Goal: Feedback & Contribution: Leave review/rating

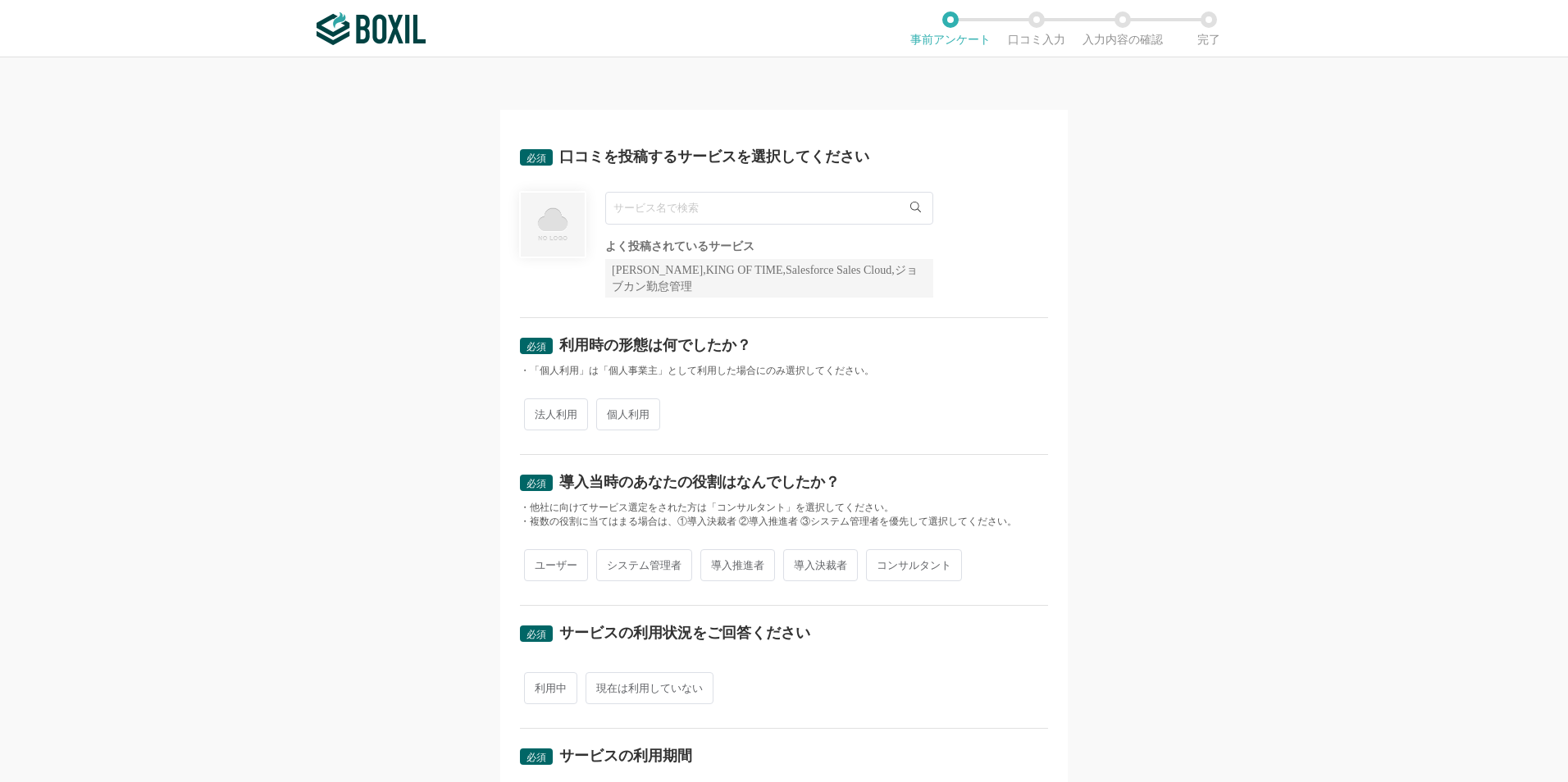
click at [824, 208] on input "text" at bounding box center [769, 208] width 328 height 32
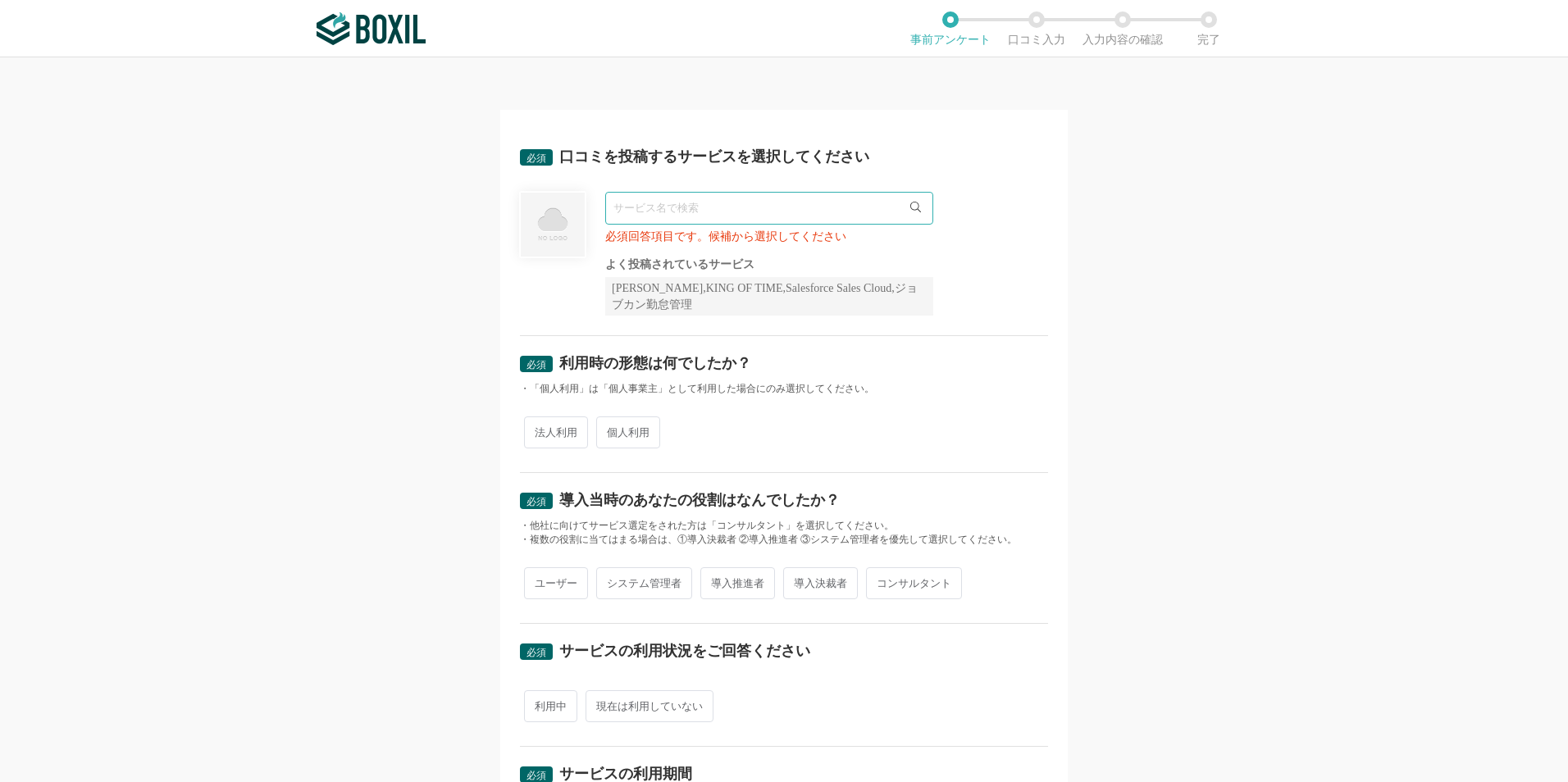
click at [910, 206] on icon at bounding box center [915, 207] width 11 height 11
click at [910, 205] on icon at bounding box center [915, 207] width 11 height 11
click at [621, 203] on input "text" at bounding box center [769, 208] width 328 height 32
paste input "Desk Mosaic"
type input "Desk Mosaic"
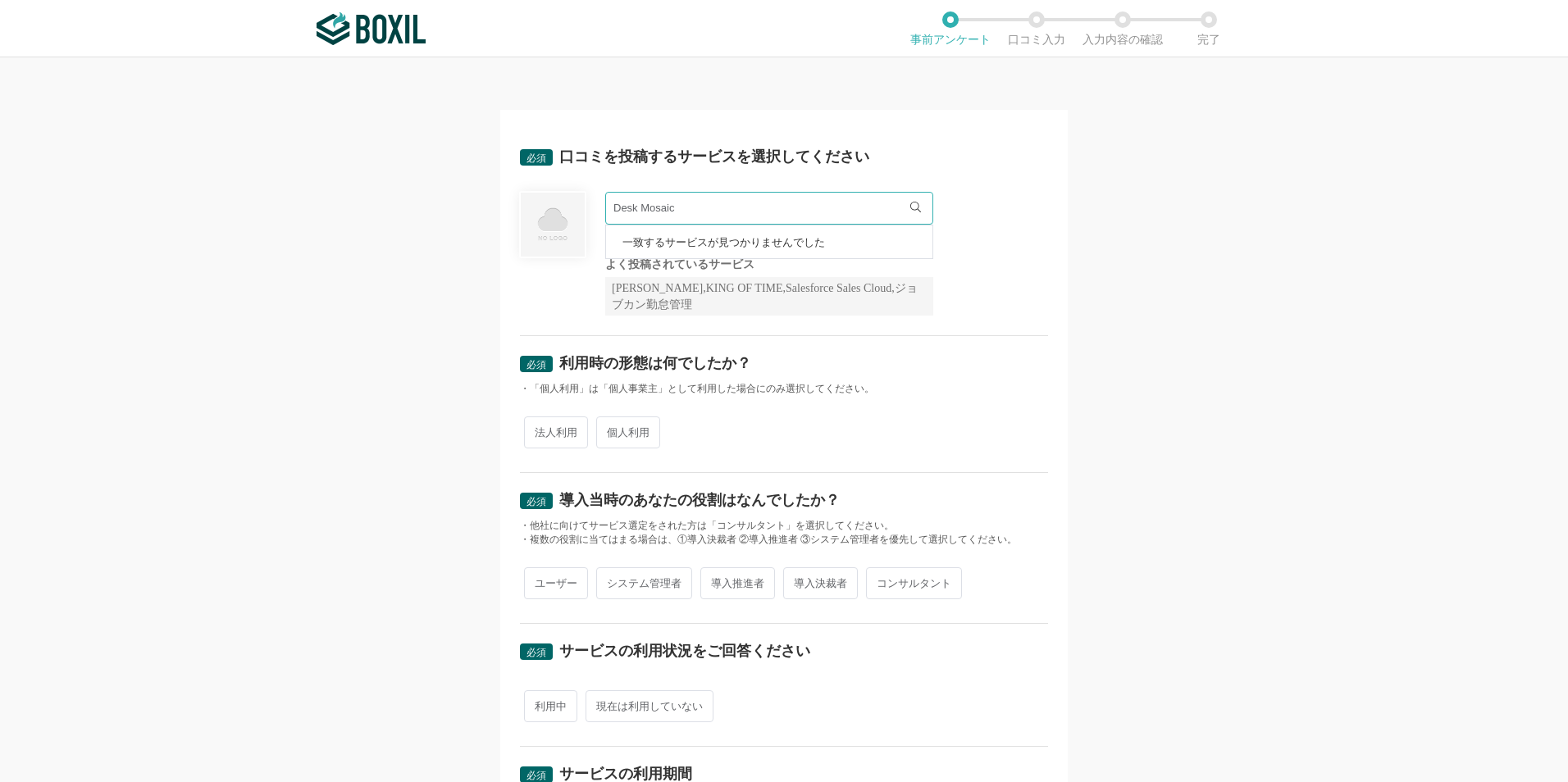
click at [568, 429] on span "法人利用" at bounding box center [556, 432] width 64 height 32
click at [539, 429] on input "法人利用" at bounding box center [533, 424] width 11 height 11
radio input "true"
click at [648, 576] on span "システム管理者" at bounding box center [644, 583] width 96 height 32
click at [611, 576] on input "システム管理者" at bounding box center [605, 575] width 11 height 11
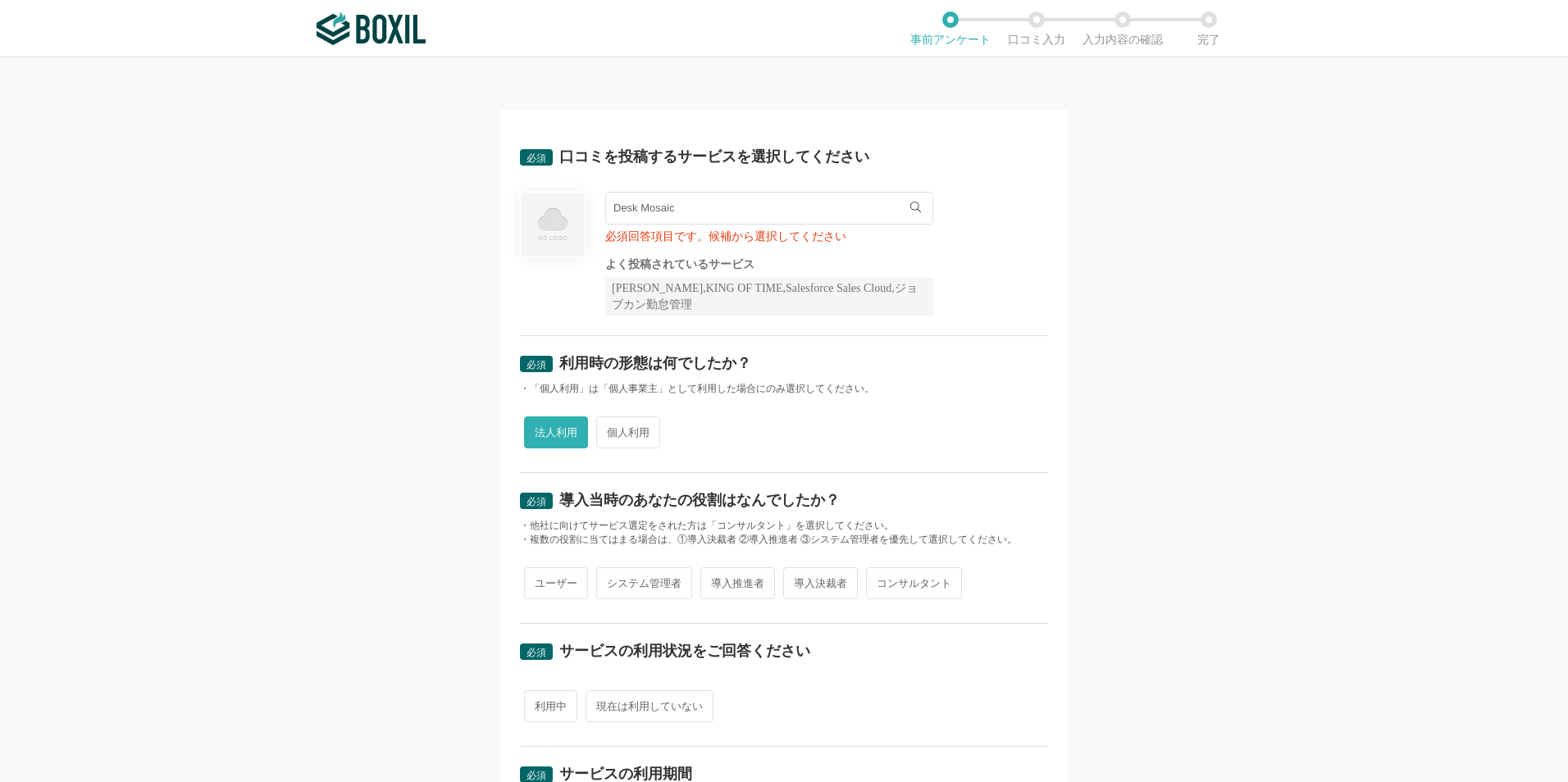
radio input "true"
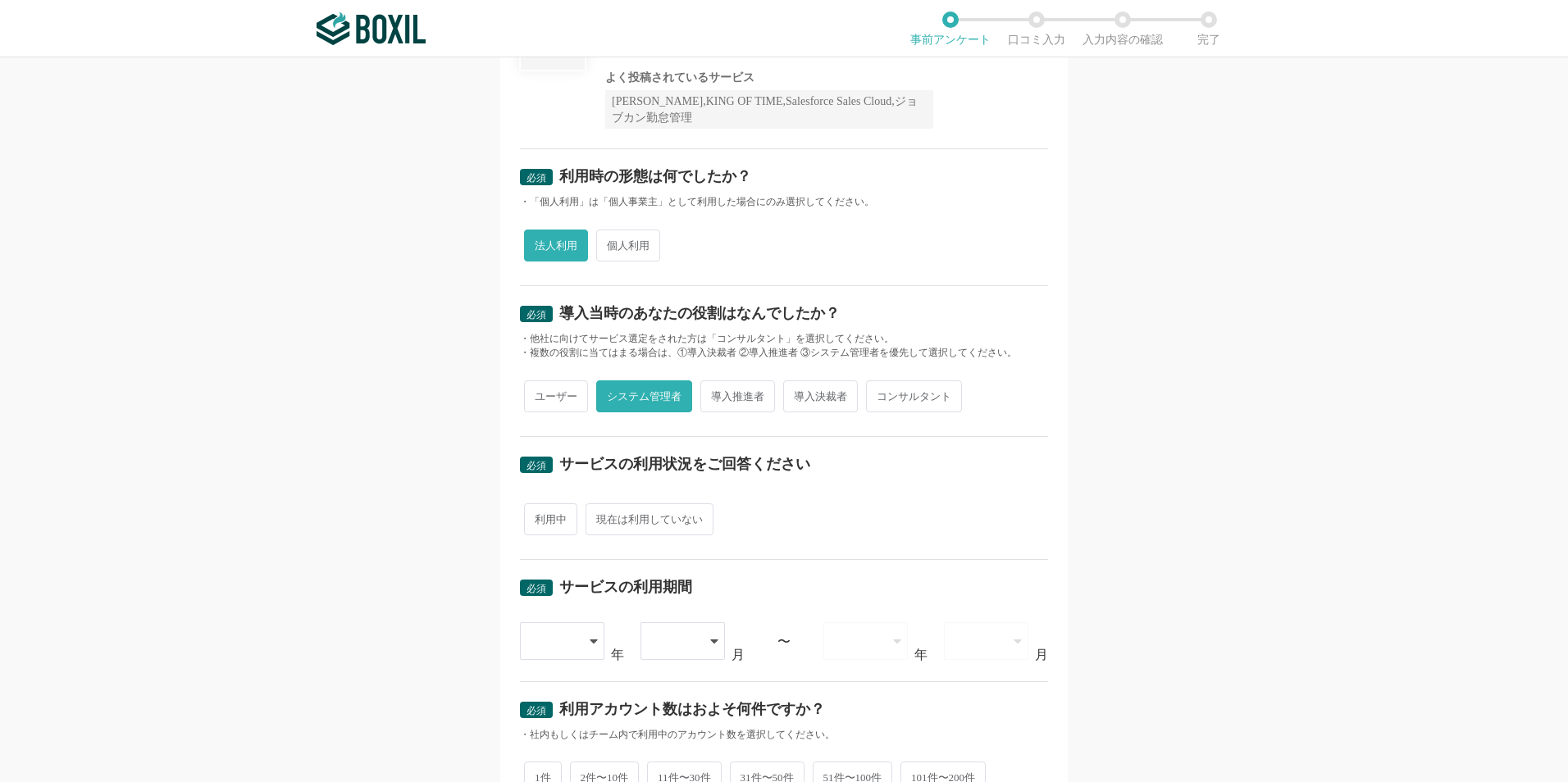
scroll to position [246, 0]
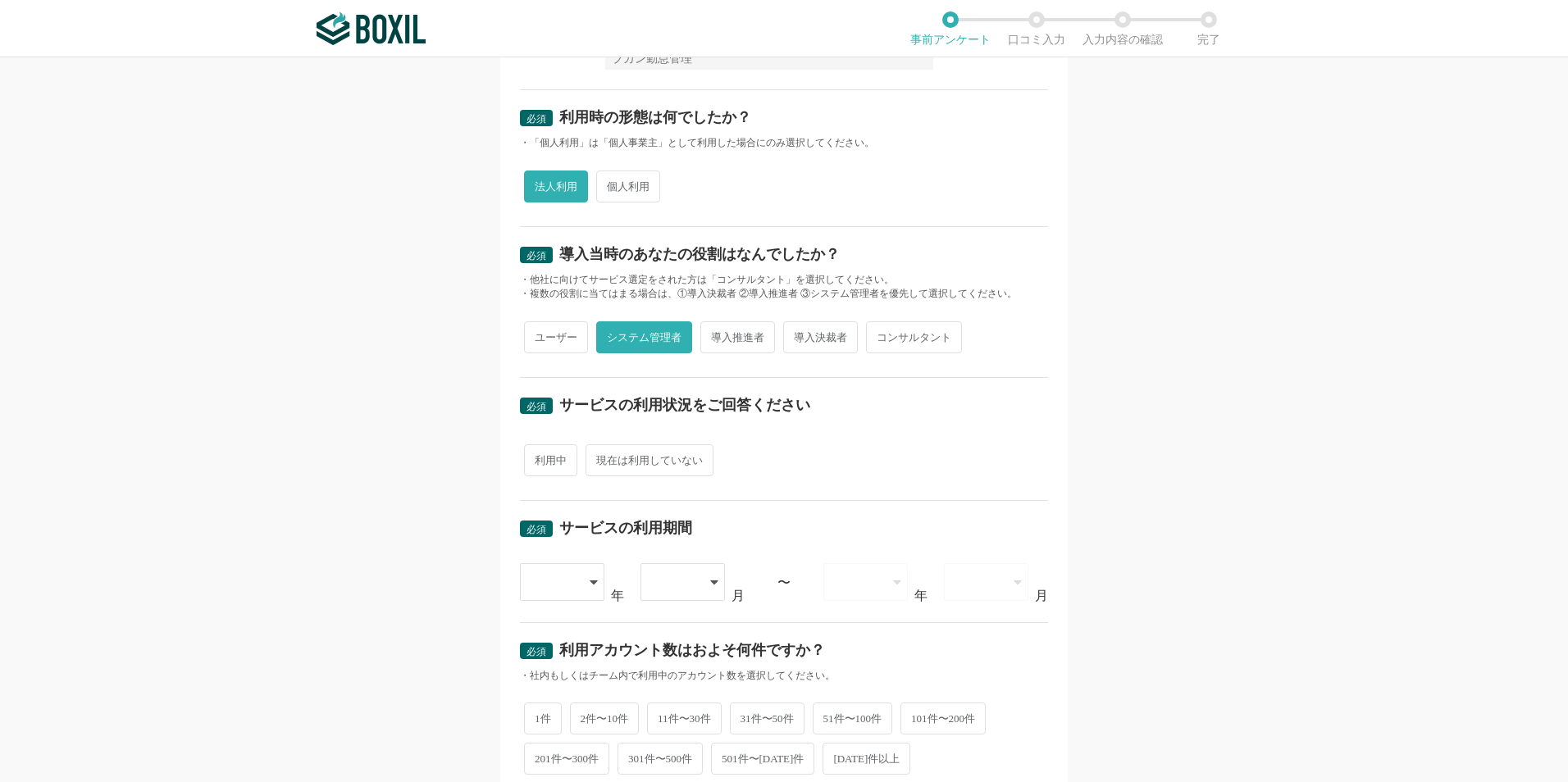
click at [549, 470] on span "利用中" at bounding box center [551, 461] width 53 height 32
click at [539, 458] on input "利用中" at bounding box center [533, 452] width 11 height 11
radio input "true"
click at [591, 580] on icon at bounding box center [595, 582] width 8 height 4
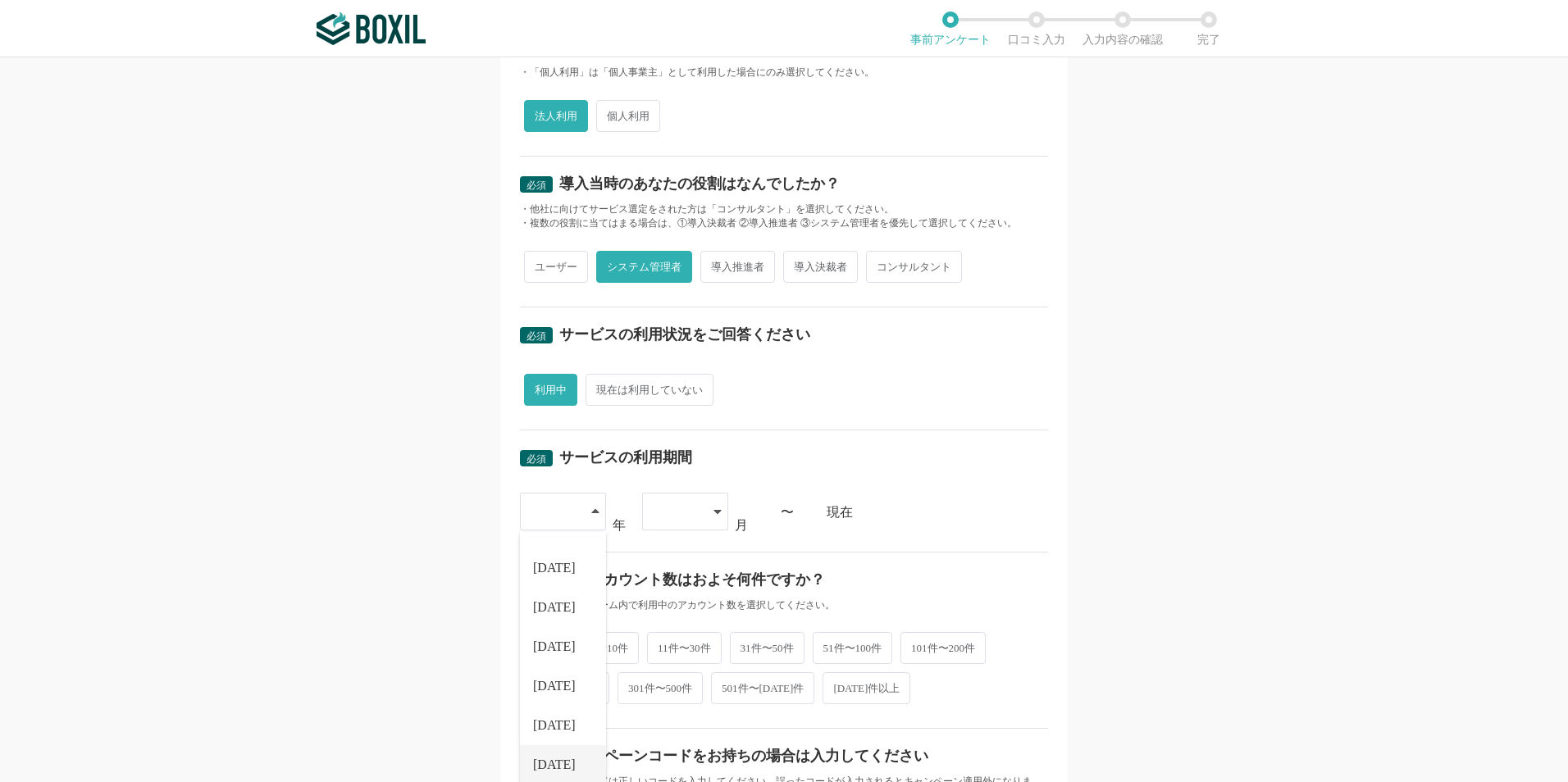
scroll to position [492, 0]
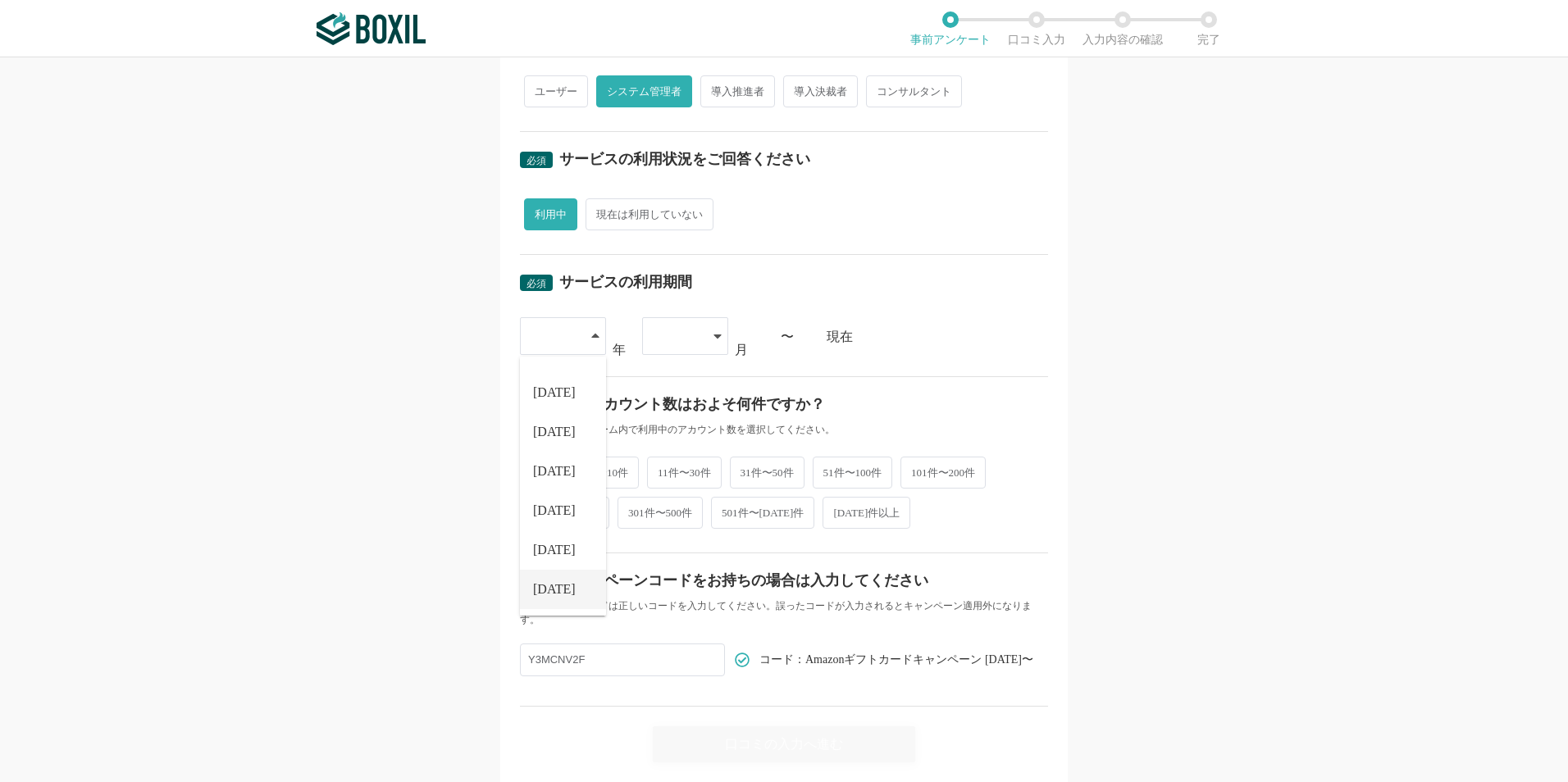
click at [543, 595] on li "[DATE]" at bounding box center [563, 590] width 86 height 39
click at [713, 337] on icon at bounding box center [717, 336] width 8 height 4
click at [683, 500] on li "04" at bounding box center [685, 501] width 86 height 39
click at [856, 467] on span "51件〜100件" at bounding box center [853, 470] width 80 height 32
click at [827, 467] on input "51件〜100件" at bounding box center [821, 463] width 11 height 11
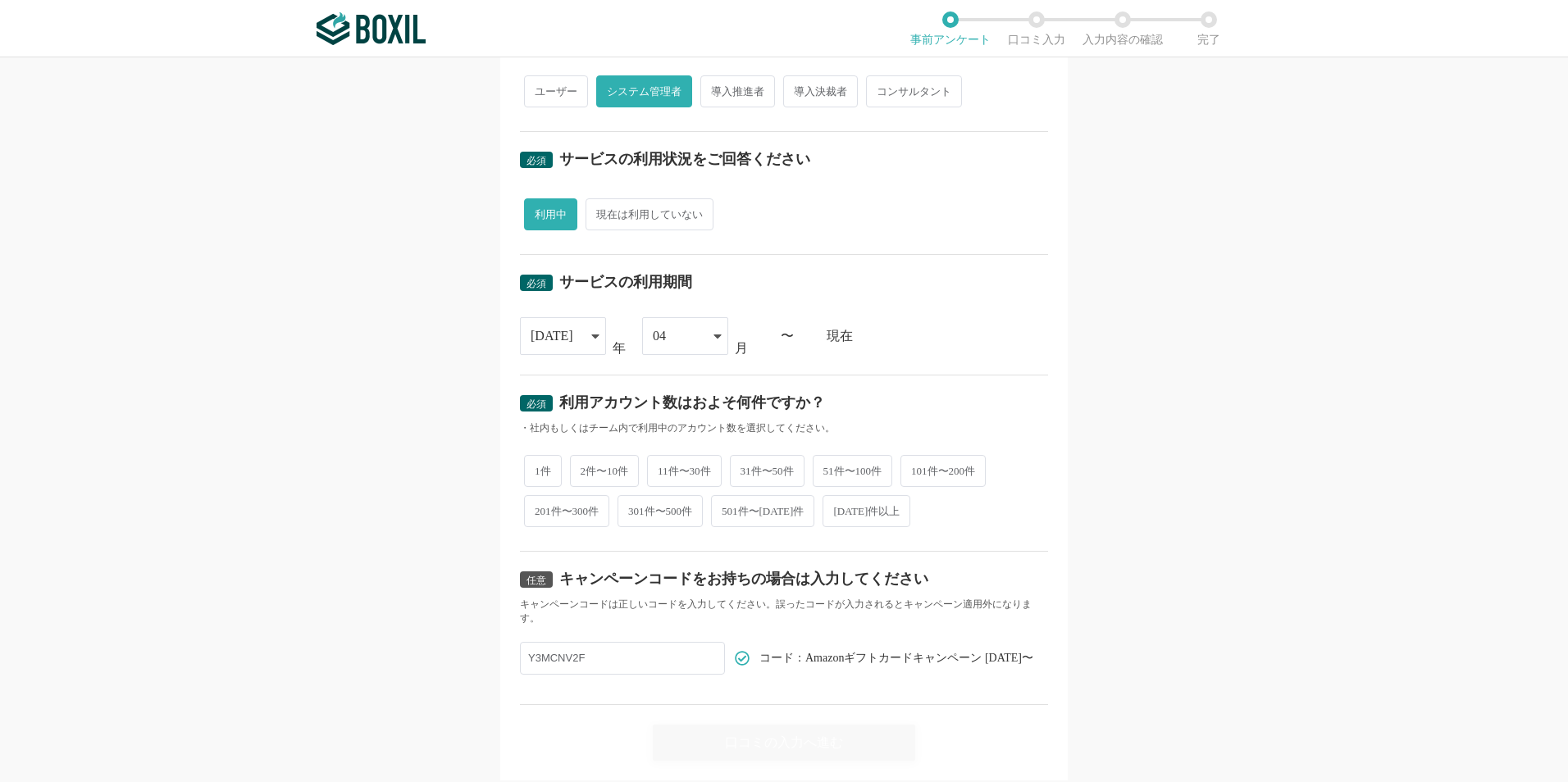
radio input "true"
click at [601, 665] on input "Y3MCNV2F" at bounding box center [621, 658] width 205 height 32
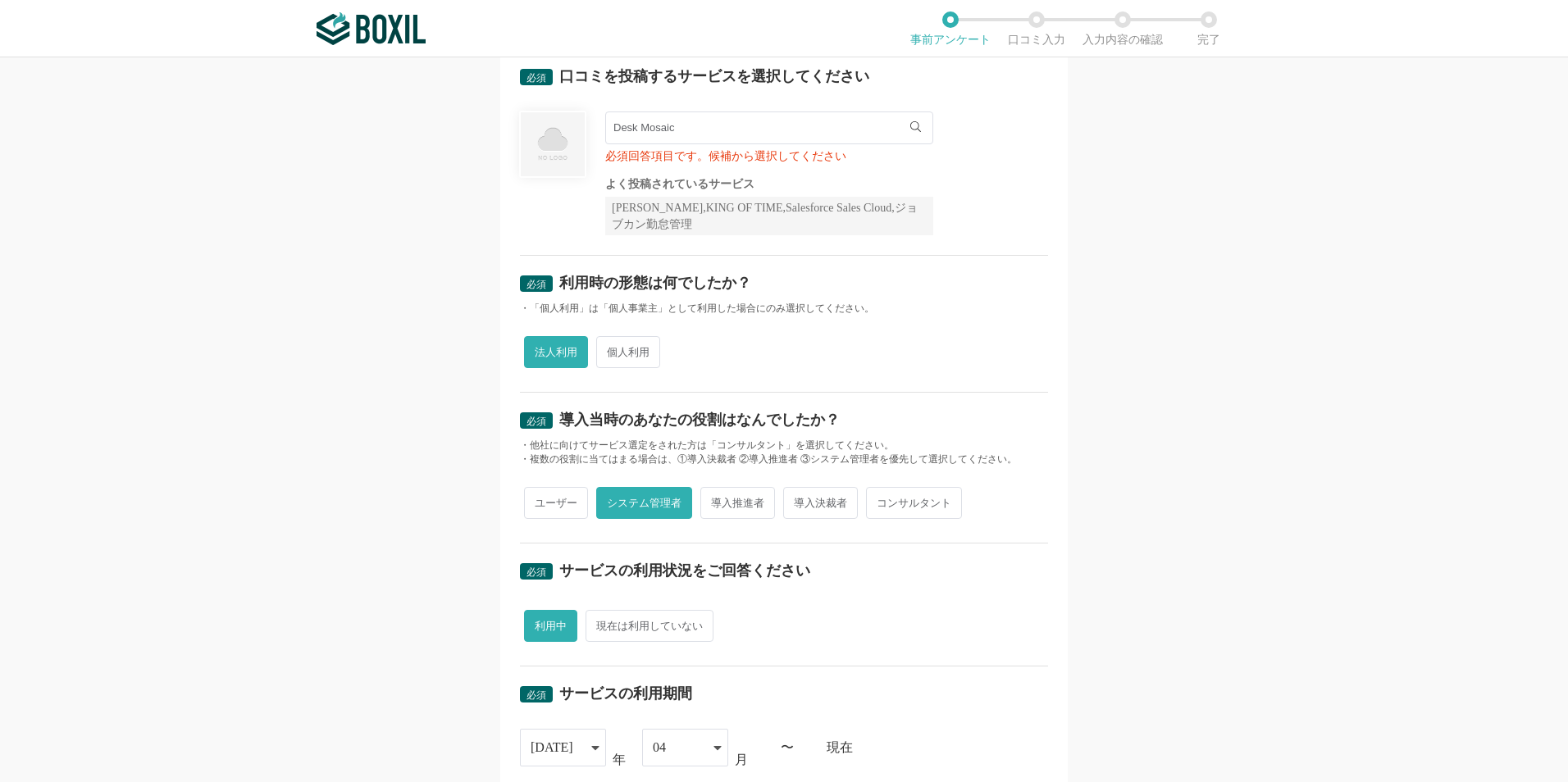
scroll to position [0, 0]
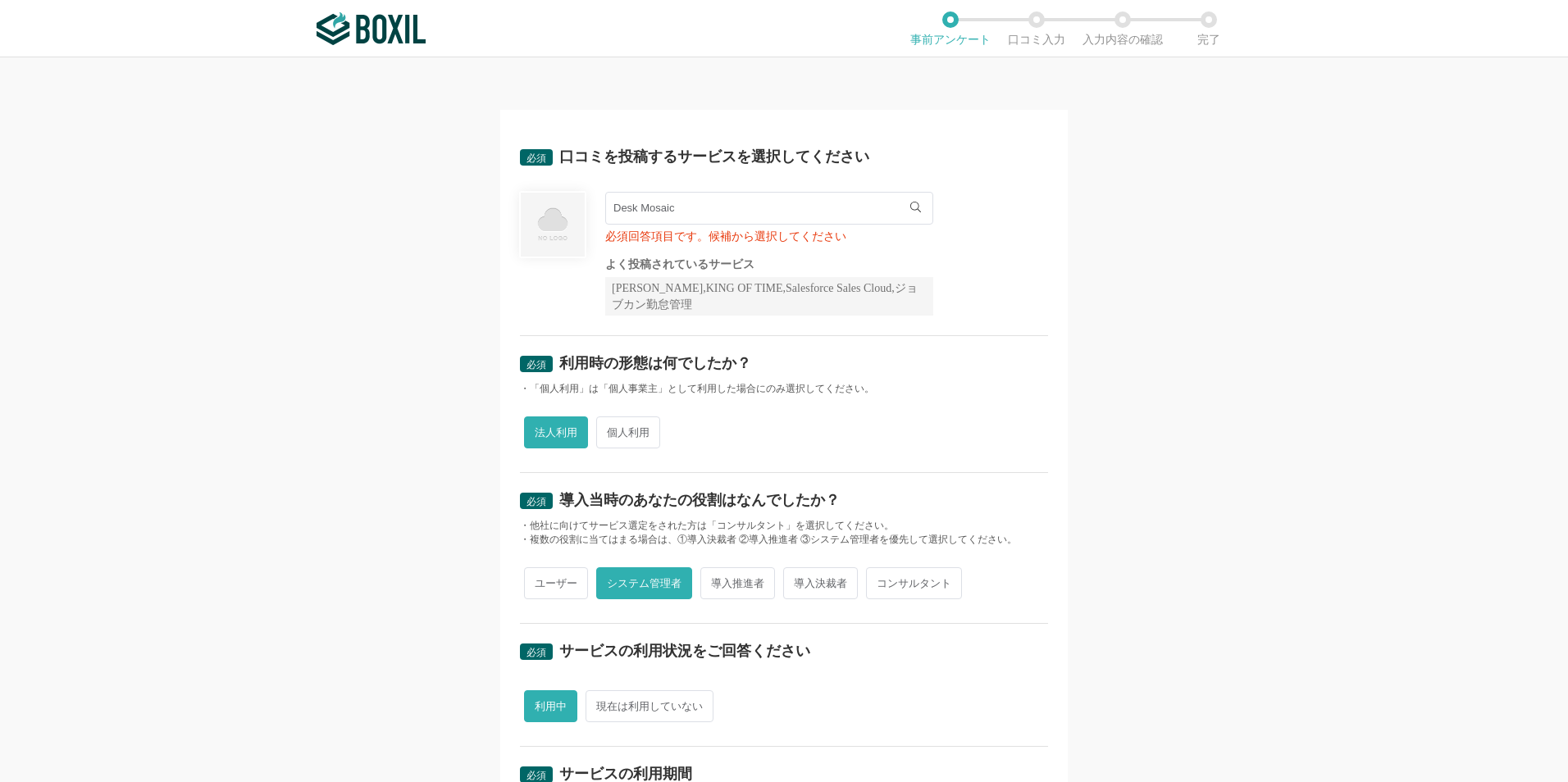
click at [750, 206] on input "Desk Mosaic" at bounding box center [769, 208] width 328 height 32
click at [635, 247] on span "一致するサービスが見つかりませんでした" at bounding box center [723, 242] width 203 height 11
drag, startPoint x: 665, startPoint y: 214, endPoint x: 681, endPoint y: 206, distance: 17.9
click at [665, 210] on input "Desk Mosaic" at bounding box center [769, 208] width 328 height 32
drag, startPoint x: 681, startPoint y: 206, endPoint x: 553, endPoint y: 209, distance: 128.0
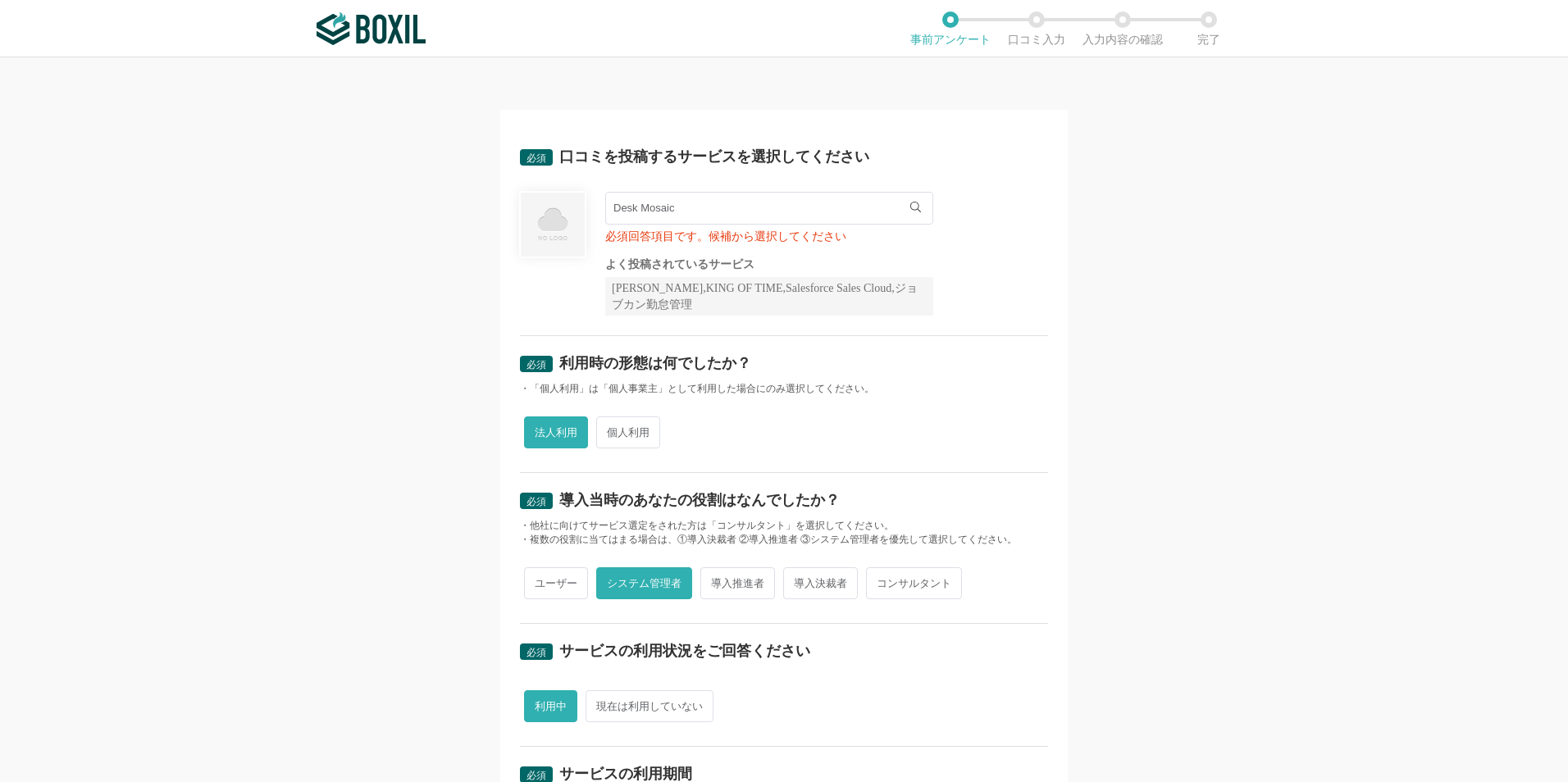
click at [553, 209] on div "Desk Mosaic 一致するサービスが見つかりませんでした 必須回答項目です。候補から選択してください よく投稿されているサービス Sansan,KING…" at bounding box center [783, 254] width 528 height 123
click at [910, 208] on icon at bounding box center [915, 207] width 11 height 11
click at [630, 214] on input "text" at bounding box center [769, 208] width 328 height 32
paste input "Desk Mosaic"
drag, startPoint x: 629, startPoint y: 209, endPoint x: 637, endPoint y: 209, distance: 8.0
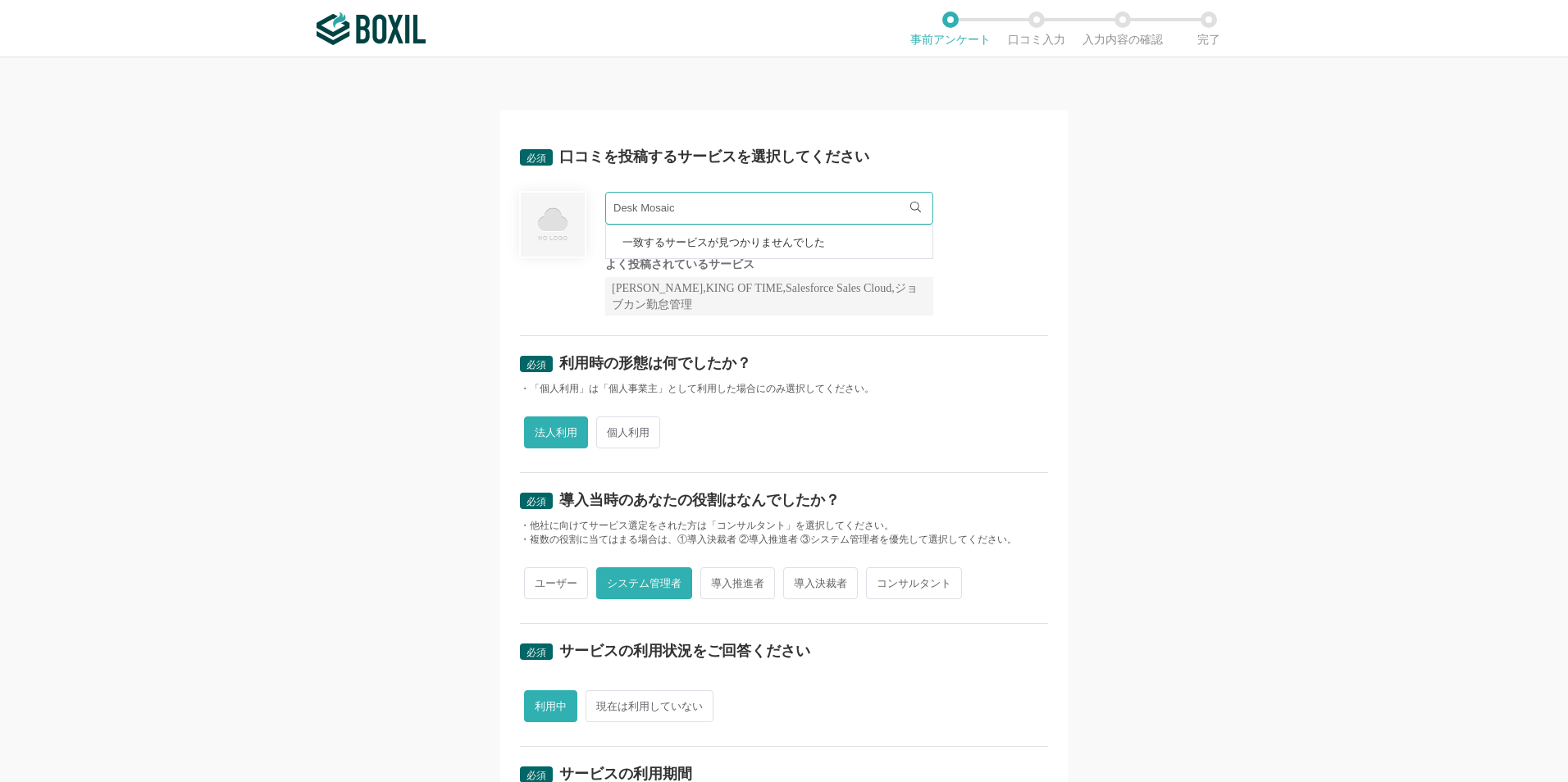
click at [637, 209] on input "Desk Mosaic" at bounding box center [769, 208] width 328 height 32
type input "Desk Mosaic"
drag, startPoint x: 1252, startPoint y: 652, endPoint x: 1007, endPoint y: 620, distance: 247.1
click at [1256, 649] on div "必須 口コミを投稿するサービスを選択してください Desk Mosaic 一致するサービスが見つかりませんでした 必須回答項目です。候補から選択してください …" at bounding box center [784, 420] width 1568 height 725
click at [911, 215] on input "Desk Mosaic" at bounding box center [769, 208] width 328 height 32
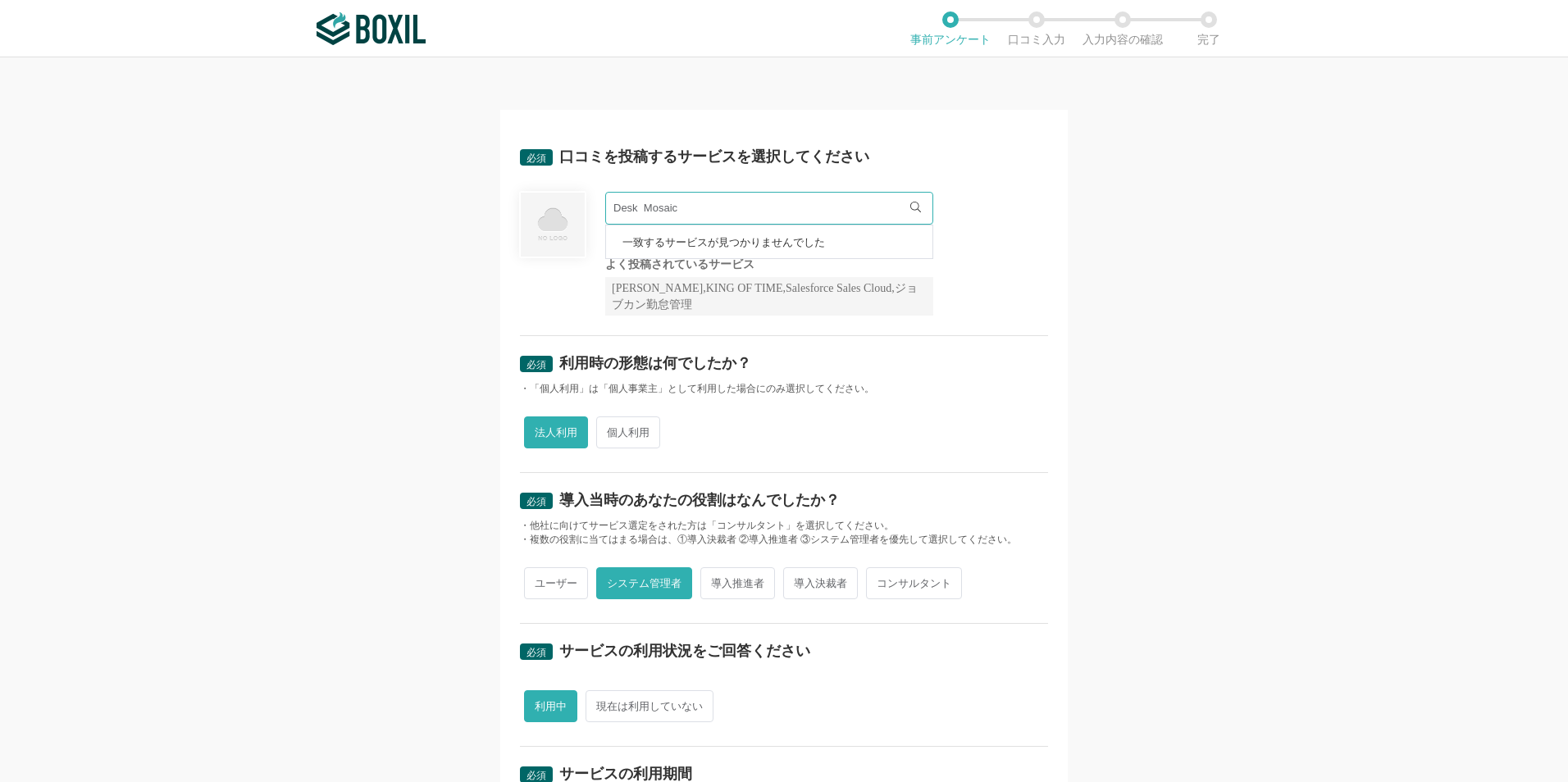
click at [910, 210] on icon at bounding box center [915, 207] width 11 height 11
drag, startPoint x: 904, startPoint y: 207, endPoint x: 889, endPoint y: 204, distance: 15.3
click at [902, 207] on div "Desk Mosaic" at bounding box center [763, 208] width 316 height 32
drag, startPoint x: 836, startPoint y: 201, endPoint x: 524, endPoint y: 200, distance: 312.0
click at [524, 200] on div "Desk Mosaic 一致するサービスが見つかりませんでした 必須回答項目です。候補から選択してください よく投稿されているサービス Sansan,KING…" at bounding box center [783, 254] width 528 height 123
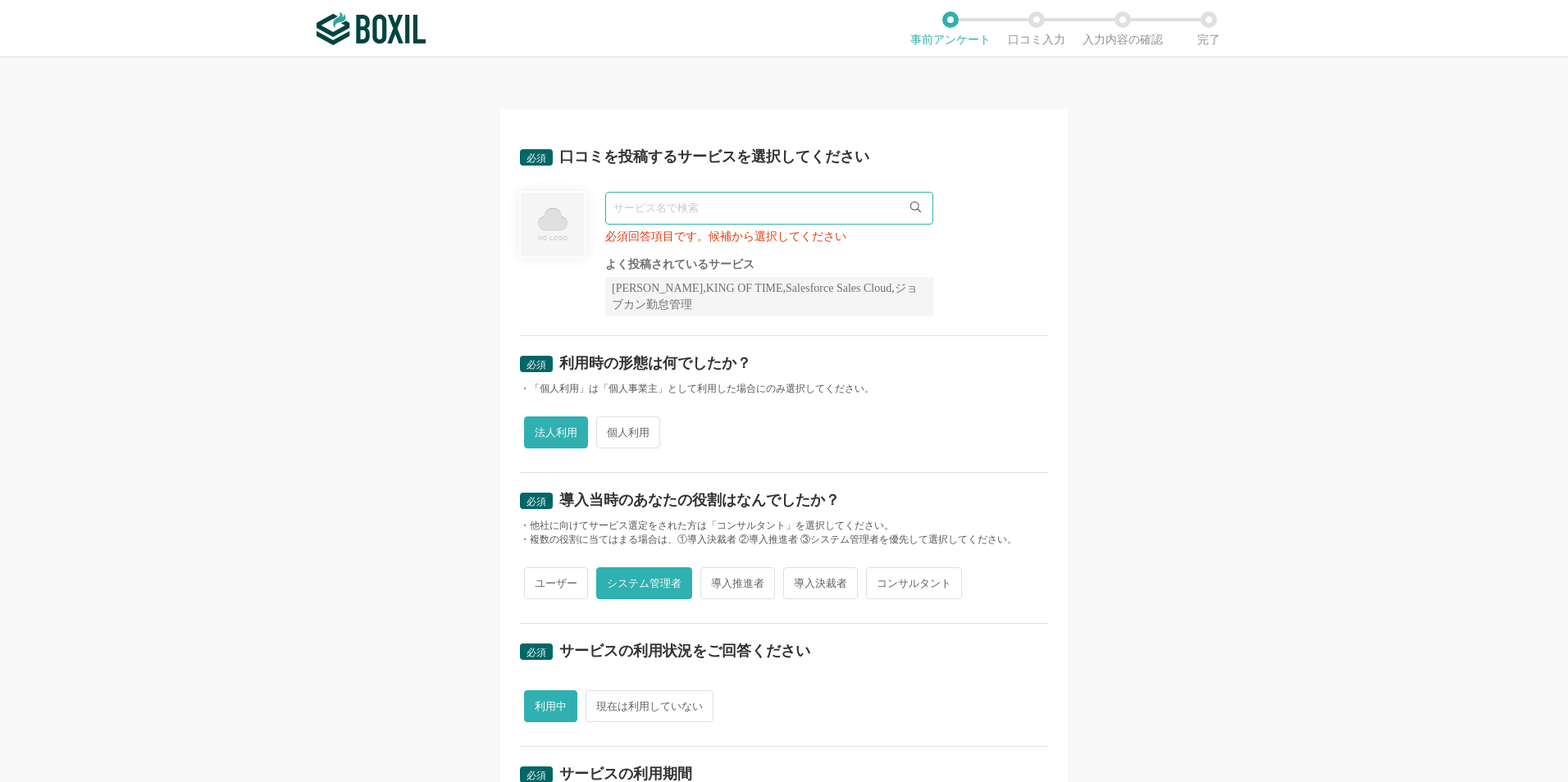
click at [538, 228] on img at bounding box center [553, 224] width 68 height 68
drag, startPoint x: 822, startPoint y: 189, endPoint x: 821, endPoint y: 173, distance: 16.0
click at [823, 176] on div "必須 口コミを投稿するサービスを選択してください 必須回答項目です。候補から選択してください よく投稿されているサービス Sansan,KING OF TIM…" at bounding box center [783, 232] width 528 height 207
